Goal: Obtain resource: Download file/media

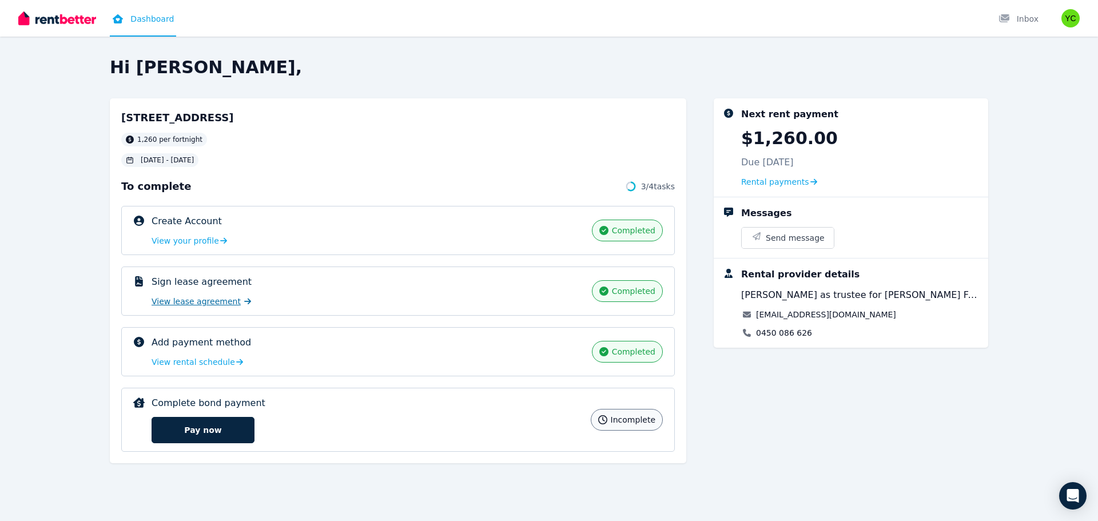
click at [178, 301] on span "View lease agreement" at bounding box center [196, 301] width 89 height 11
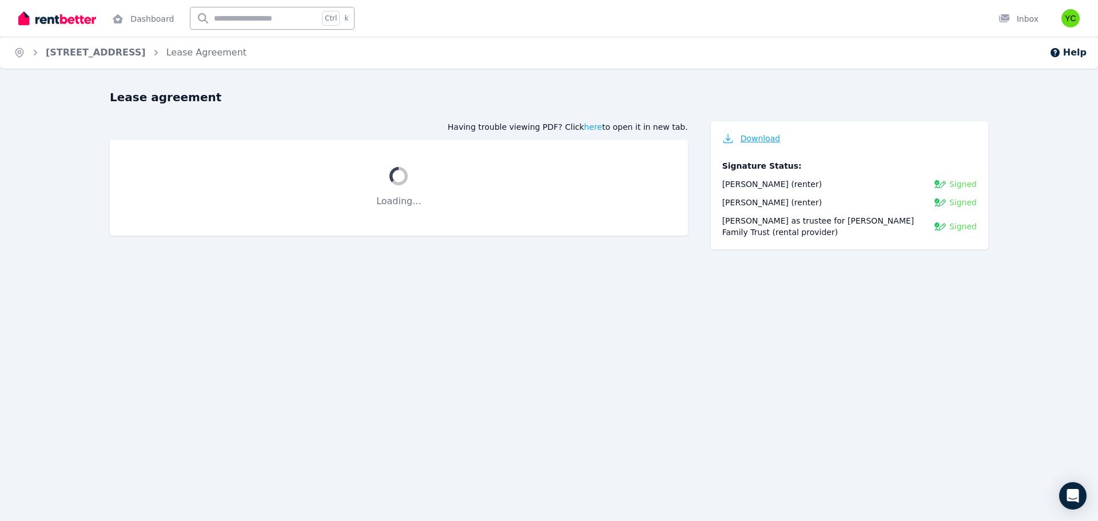
click at [755, 141] on span "Download" at bounding box center [761, 138] width 40 height 11
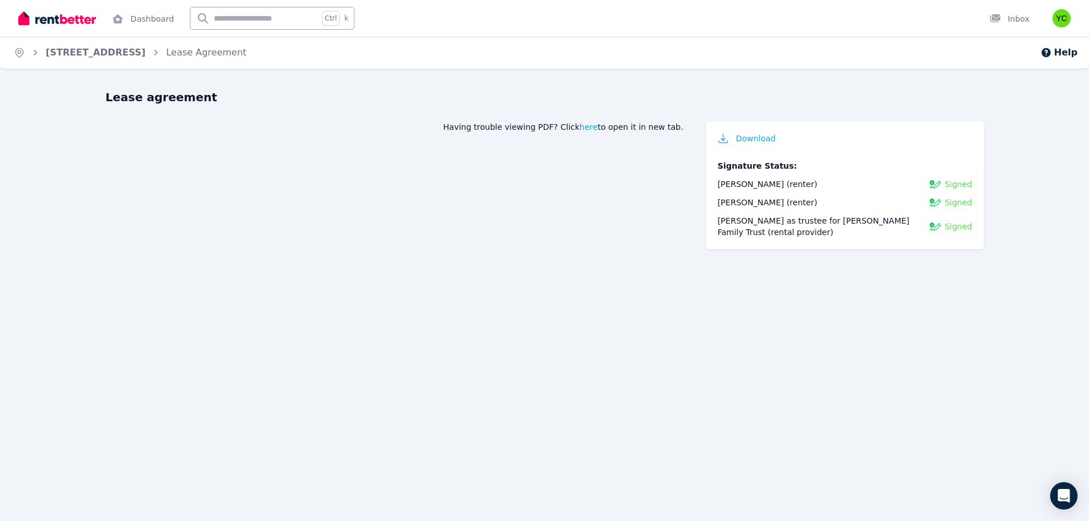
click at [69, 23] on img at bounding box center [57, 18] width 78 height 17
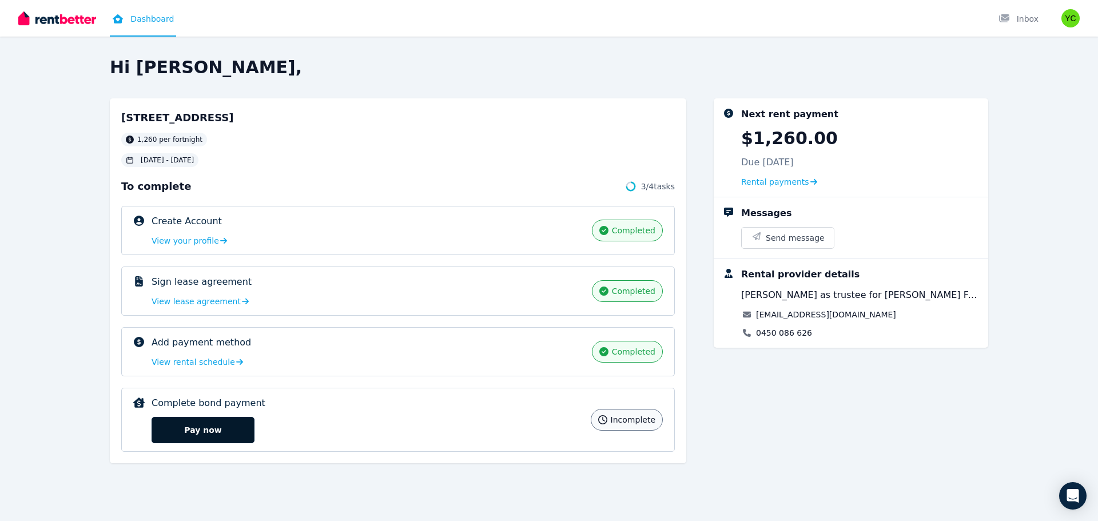
click at [193, 437] on button "Pay now" at bounding box center [203, 430] width 103 height 26
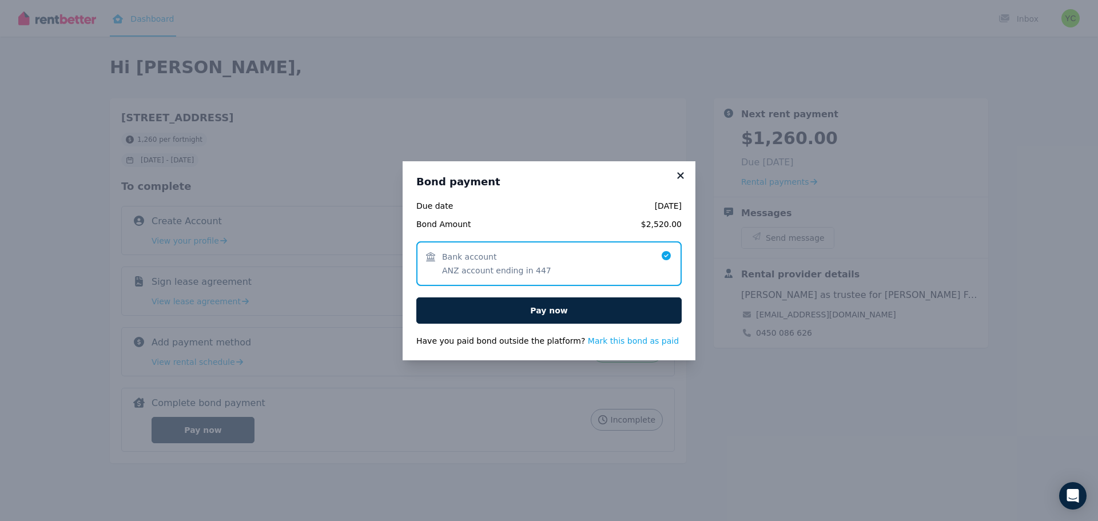
click at [681, 175] on icon at bounding box center [680, 175] width 6 height 6
